Goal: Navigation & Orientation: Find specific page/section

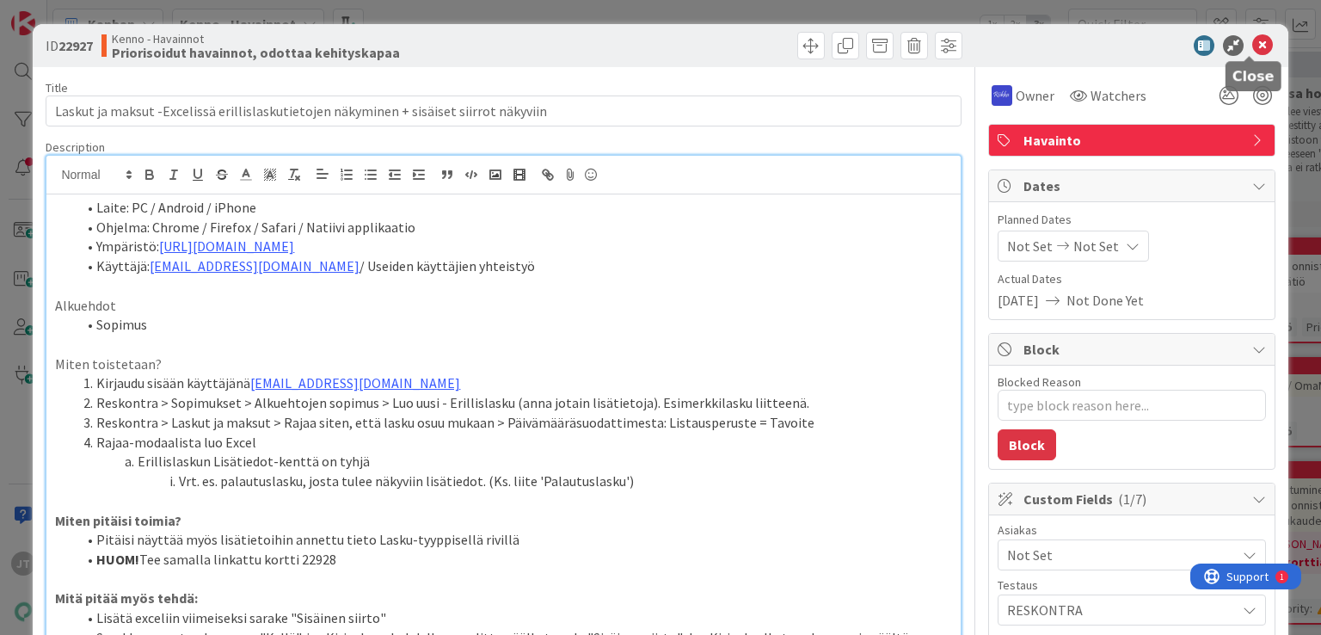
click at [1252, 46] on icon at bounding box center [1262, 45] width 21 height 21
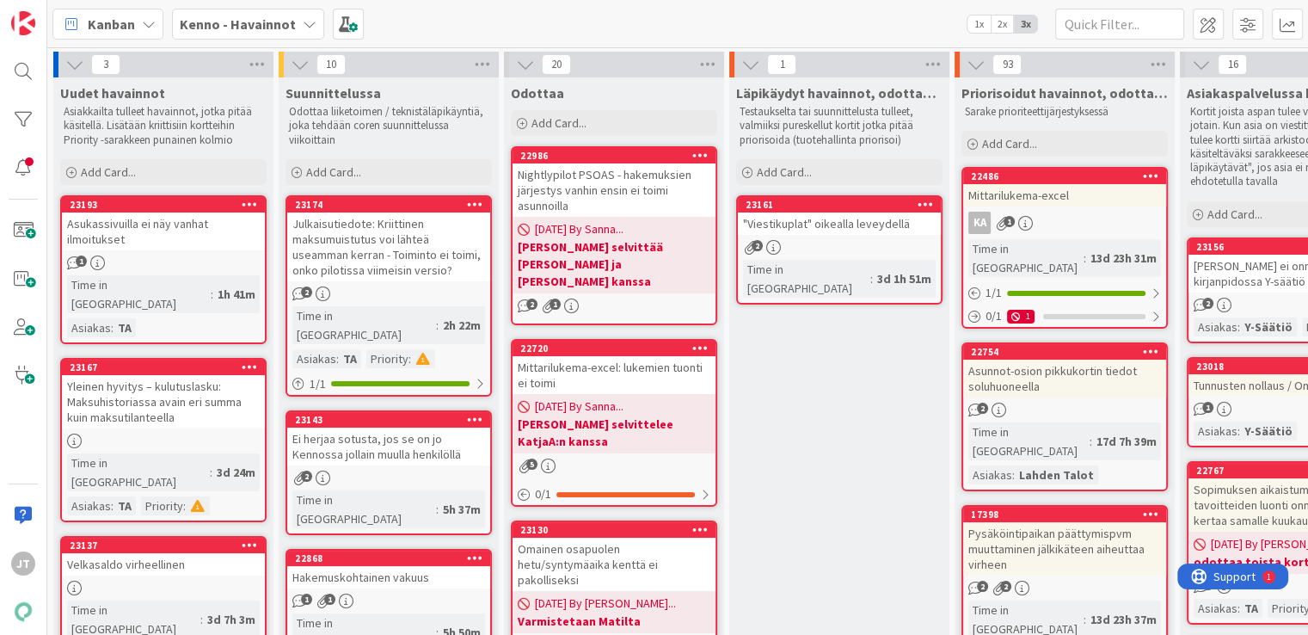
click at [273, 34] on div "Kenno - Havainnot" at bounding box center [248, 24] width 152 height 31
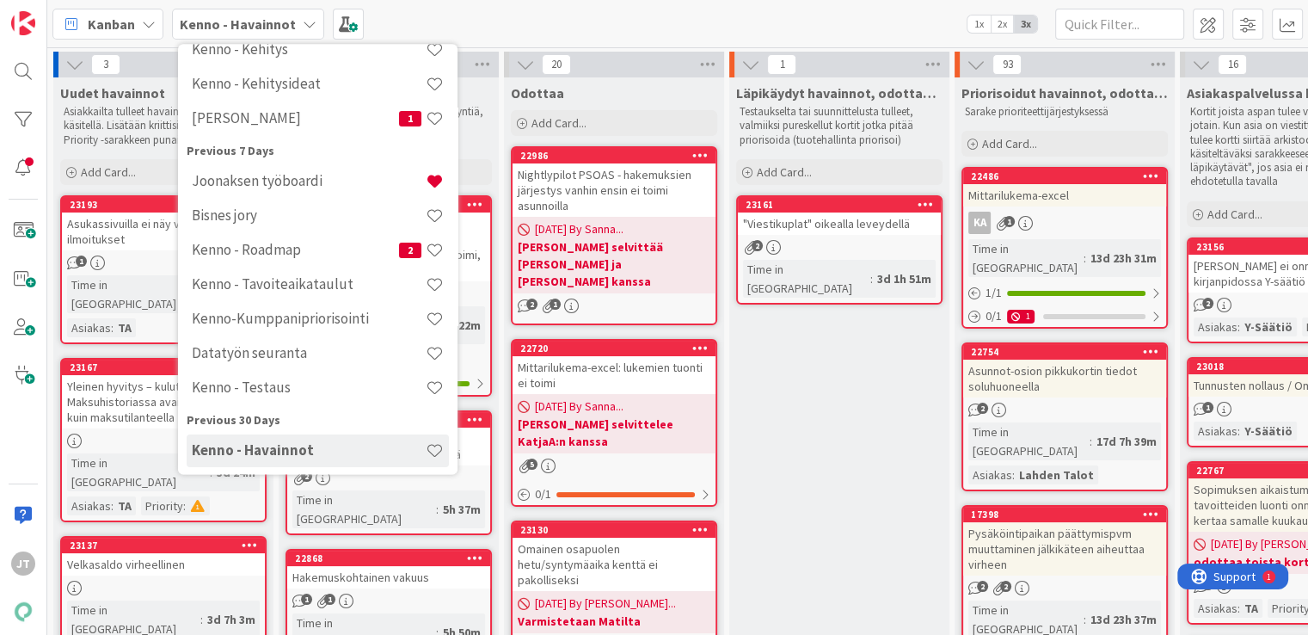
scroll to position [181, 0]
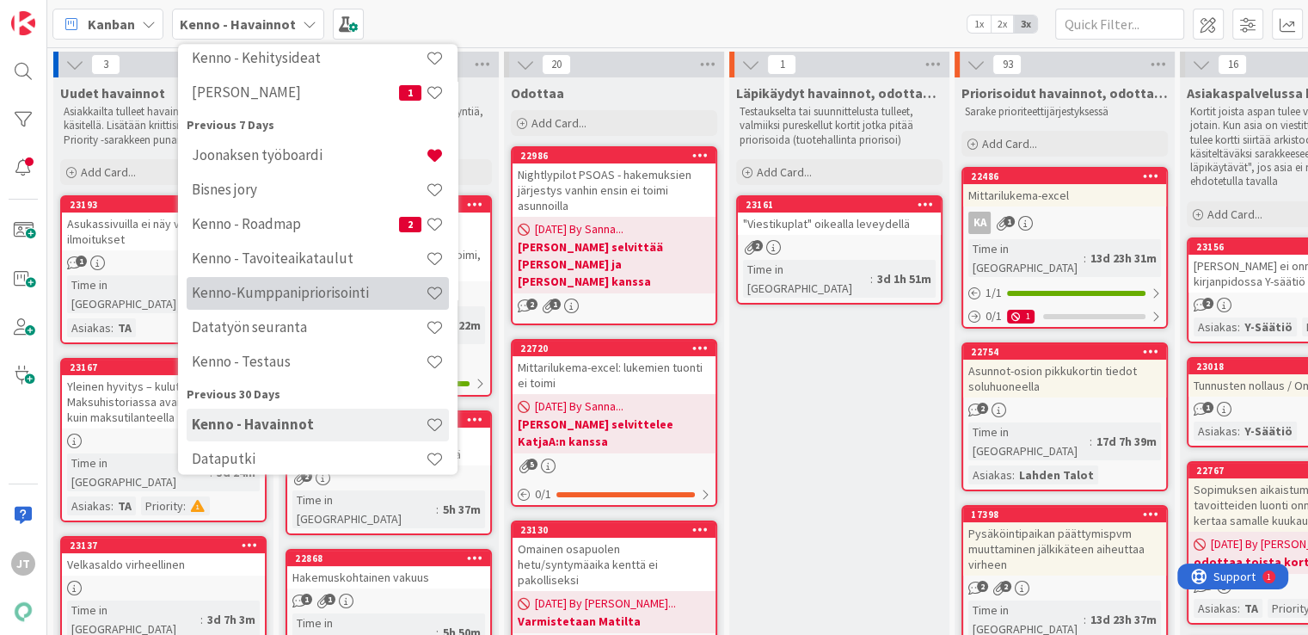
click at [355, 303] on div "Kenno-Kumppanipriorisointi" at bounding box center [318, 293] width 262 height 33
